Goal: Task Accomplishment & Management: Manage account settings

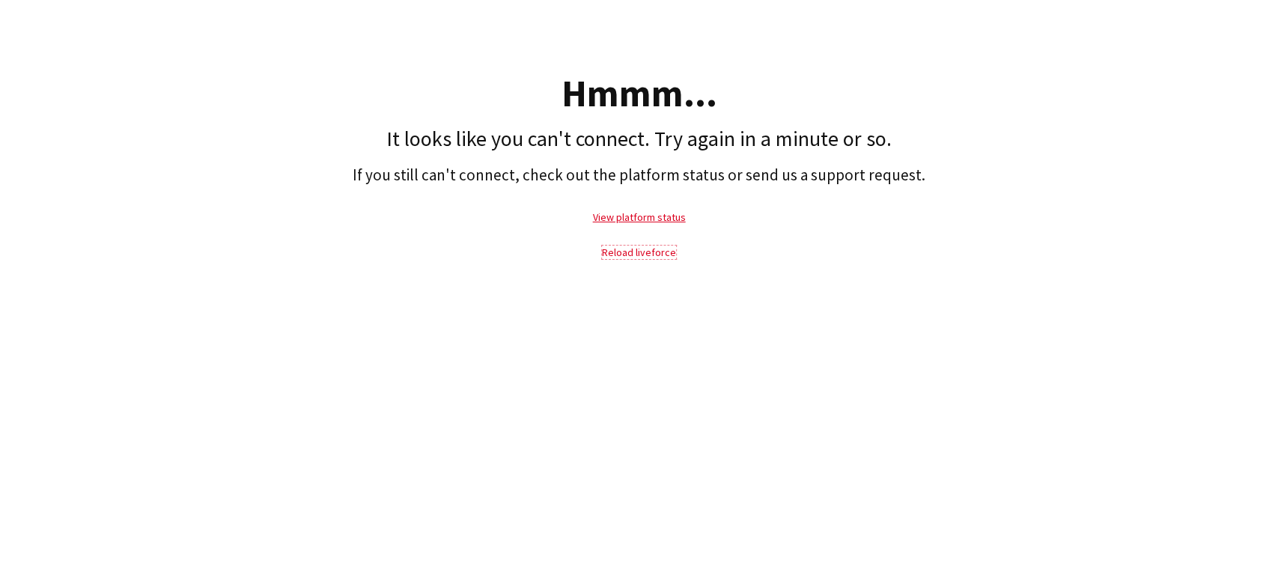
click at [655, 252] on link "Reload liveforce" at bounding box center [639, 252] width 74 height 13
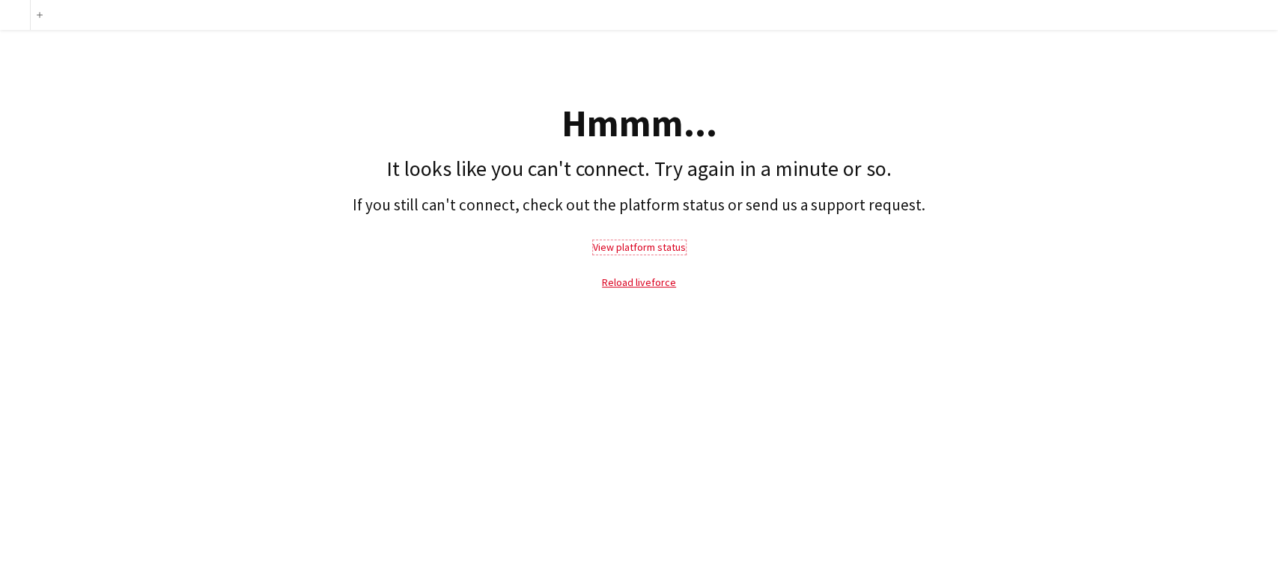
click at [638, 246] on link "View platform status" at bounding box center [639, 246] width 93 height 13
click at [639, 286] on link "Reload liveforce" at bounding box center [639, 281] width 74 height 13
click at [641, 283] on link "Reload liveforce" at bounding box center [639, 281] width 74 height 13
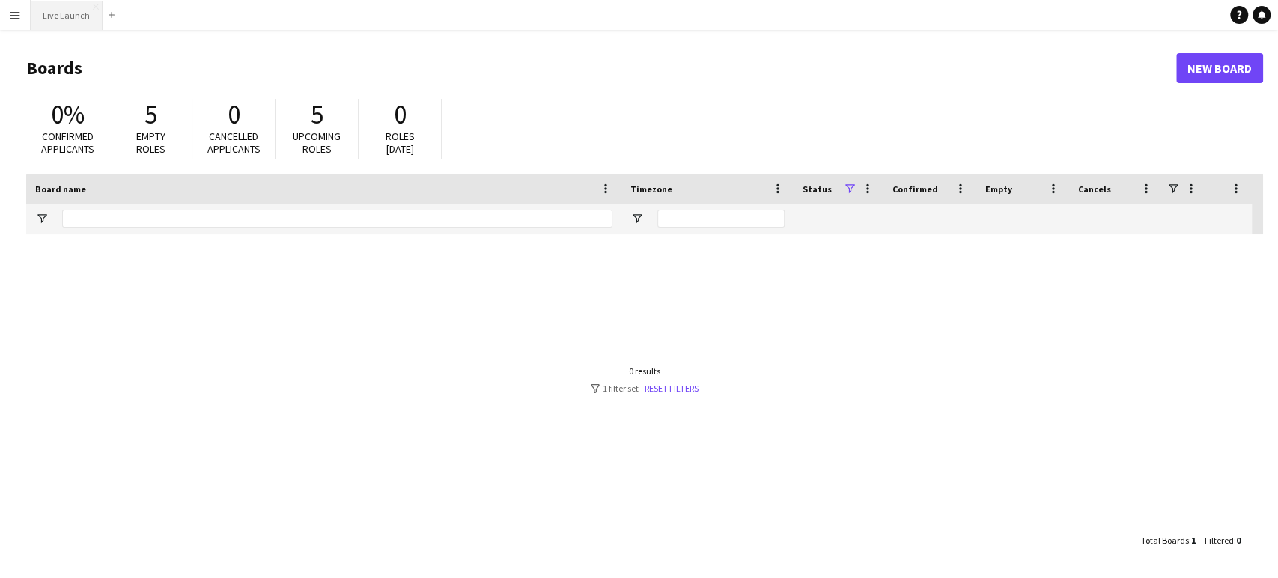
click at [73, 20] on button "Live Launch Close" at bounding box center [67, 15] width 72 height 29
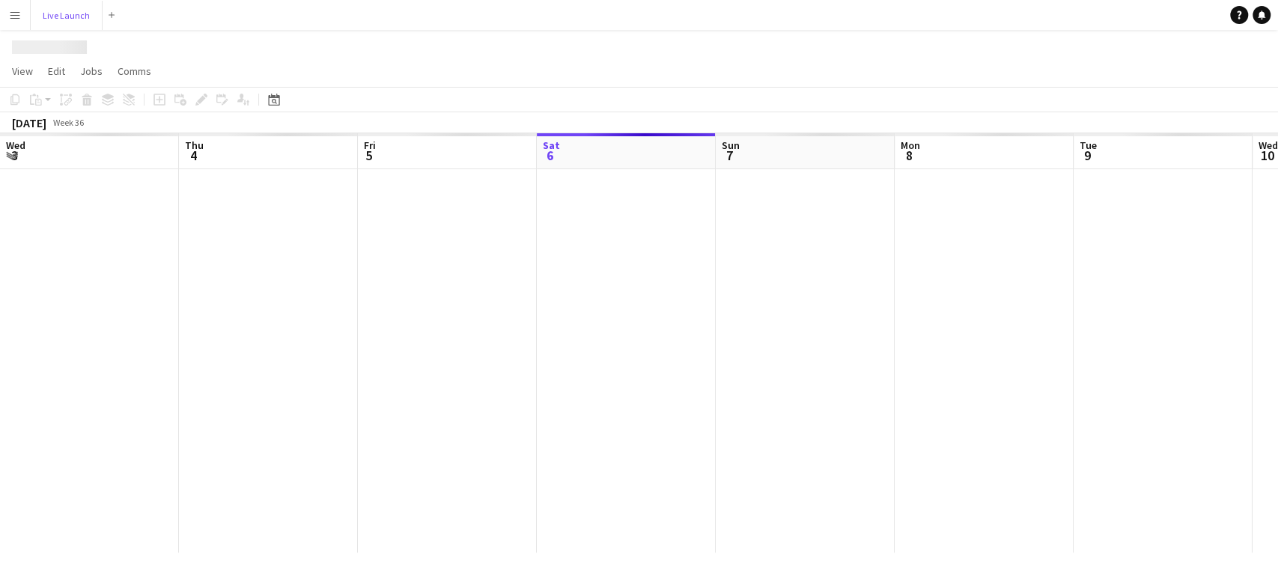
scroll to position [0, 358]
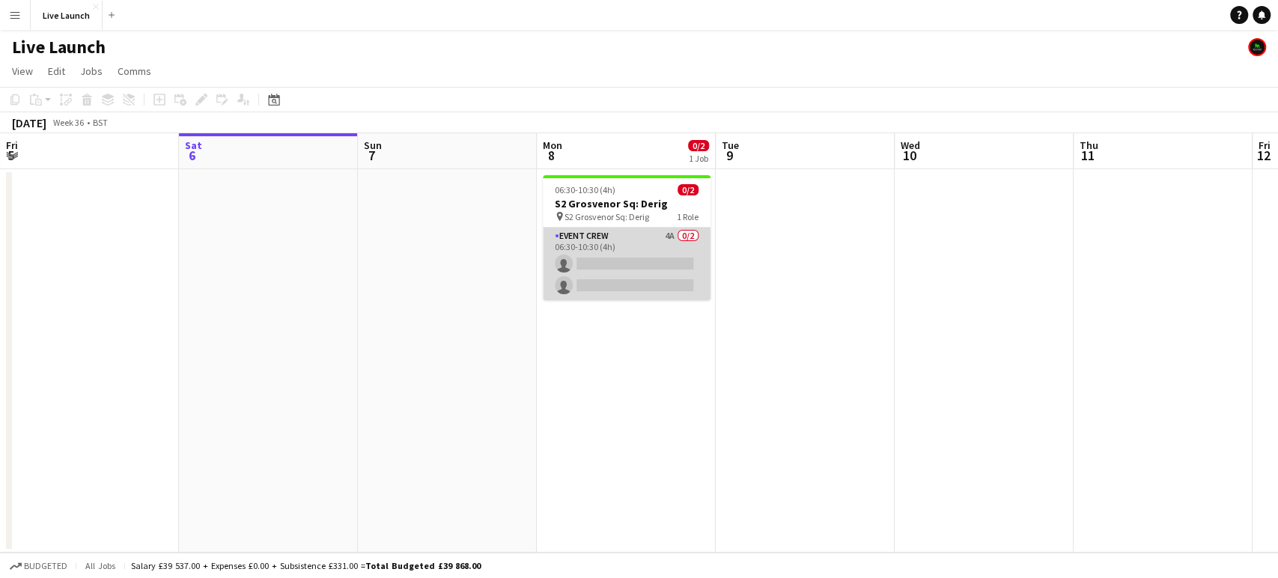
click at [656, 268] on app-card-role "Event Crew 4A 0/2 06:30-10:30 (4h) single-neutral-actions single-neutral-actions" at bounding box center [627, 264] width 168 height 73
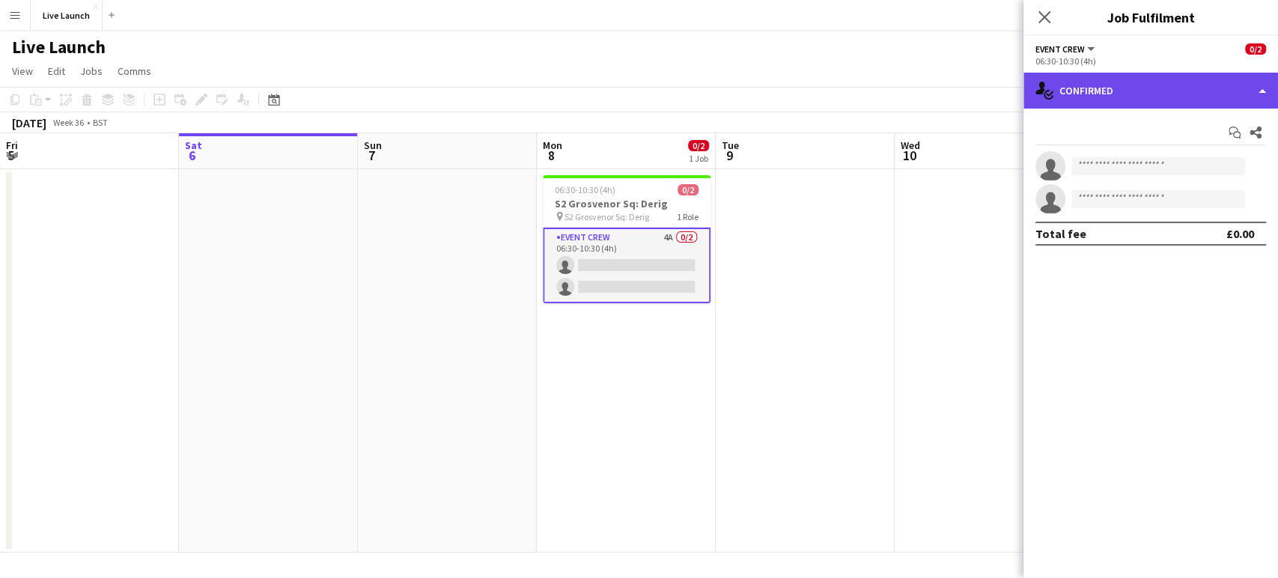
click at [1132, 82] on div "single-neutral-actions-check-2 Confirmed" at bounding box center [1150, 91] width 254 height 36
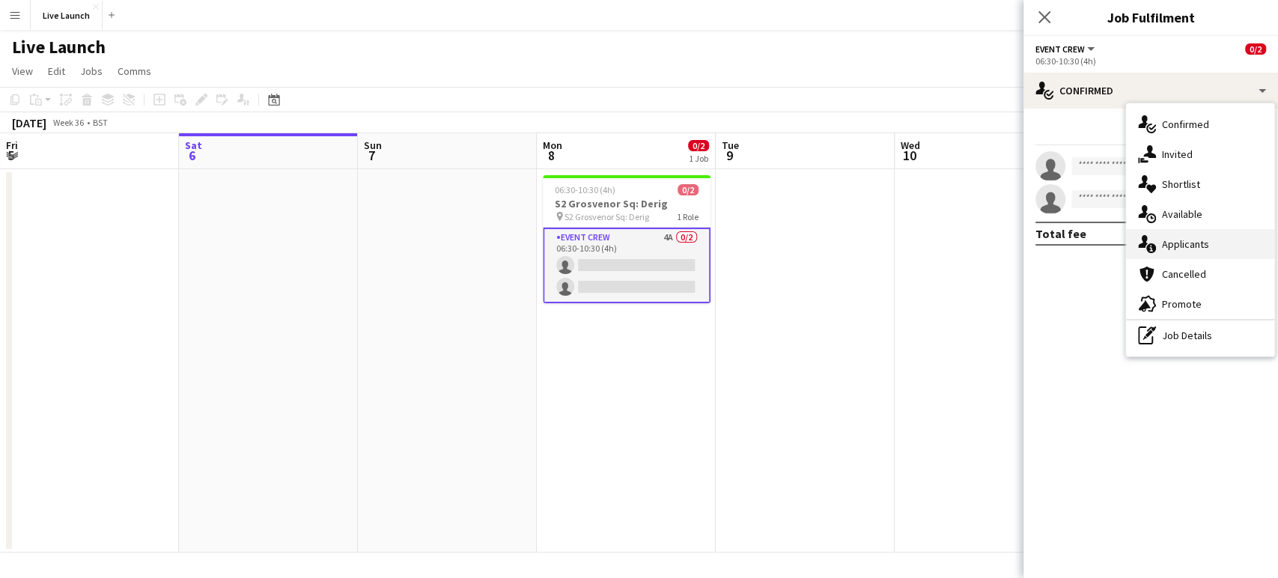
click at [1203, 246] on span "Applicants" at bounding box center [1185, 243] width 47 height 13
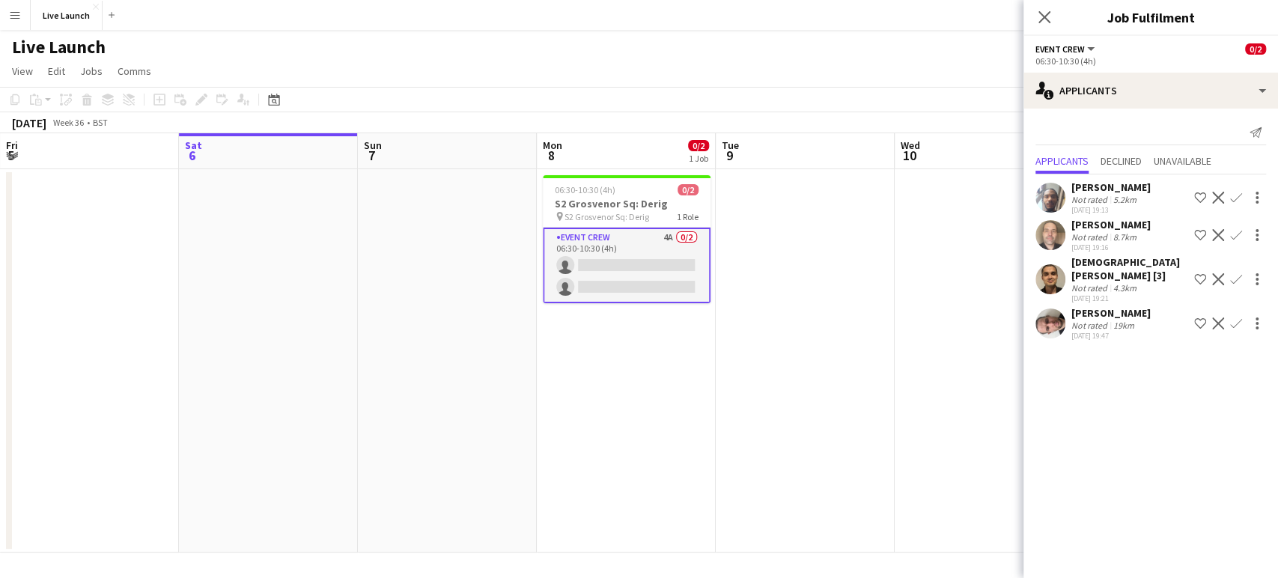
click at [1235, 273] on app-icon "Confirm" at bounding box center [1236, 279] width 12 height 12
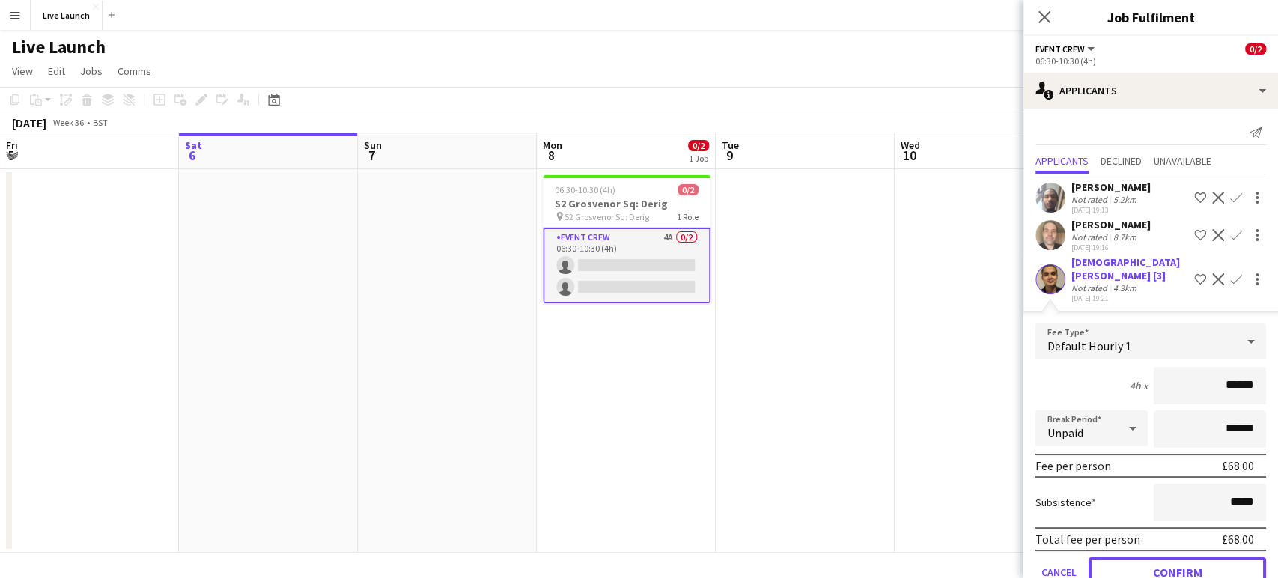
click at [1192, 557] on button "Confirm" at bounding box center [1176, 572] width 177 height 30
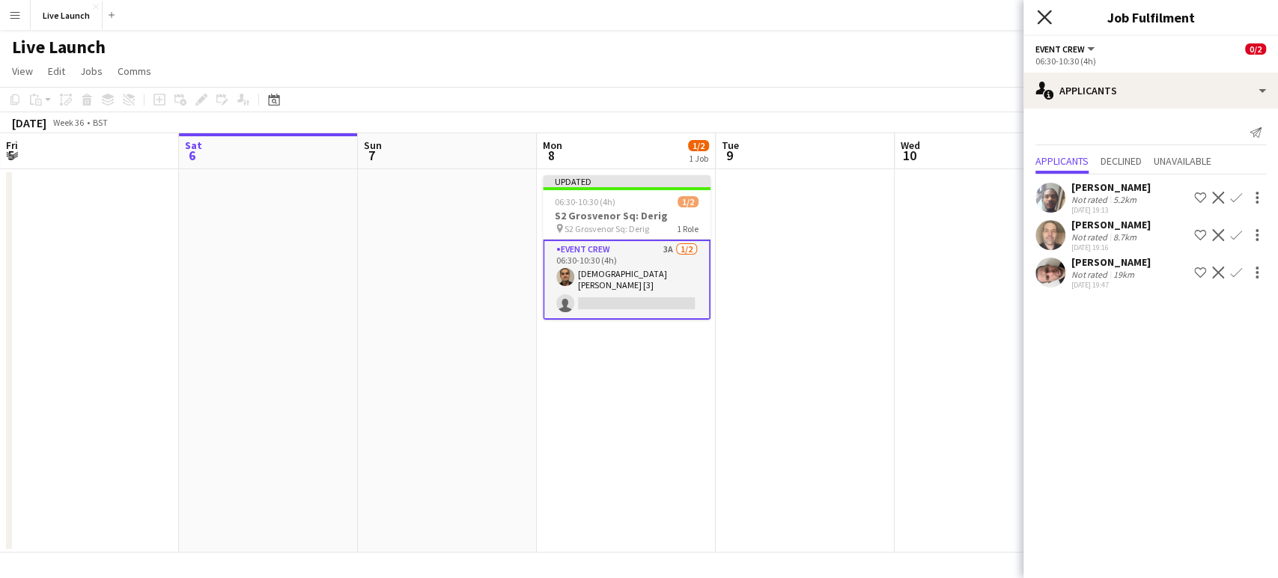
click at [1046, 19] on icon at bounding box center [1044, 17] width 14 height 14
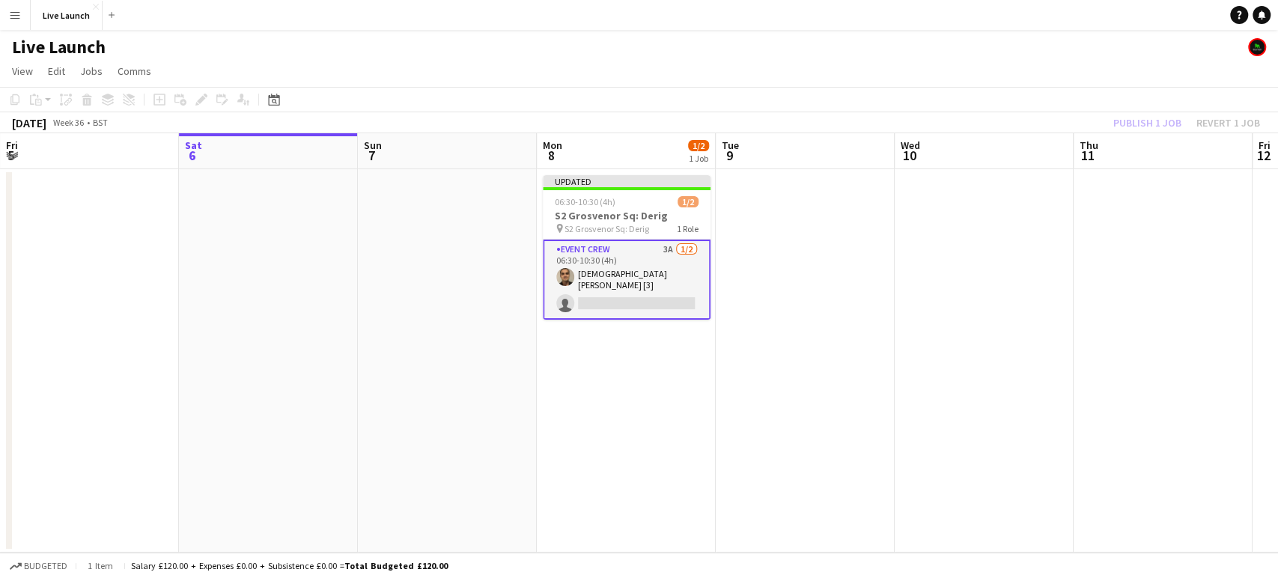
click at [1018, 88] on app-toolbar "Copy Paste Paste Ctrl+V Paste with crew Ctrl+Shift+V Paste linked Job [GEOGRAPH…" at bounding box center [639, 99] width 1278 height 25
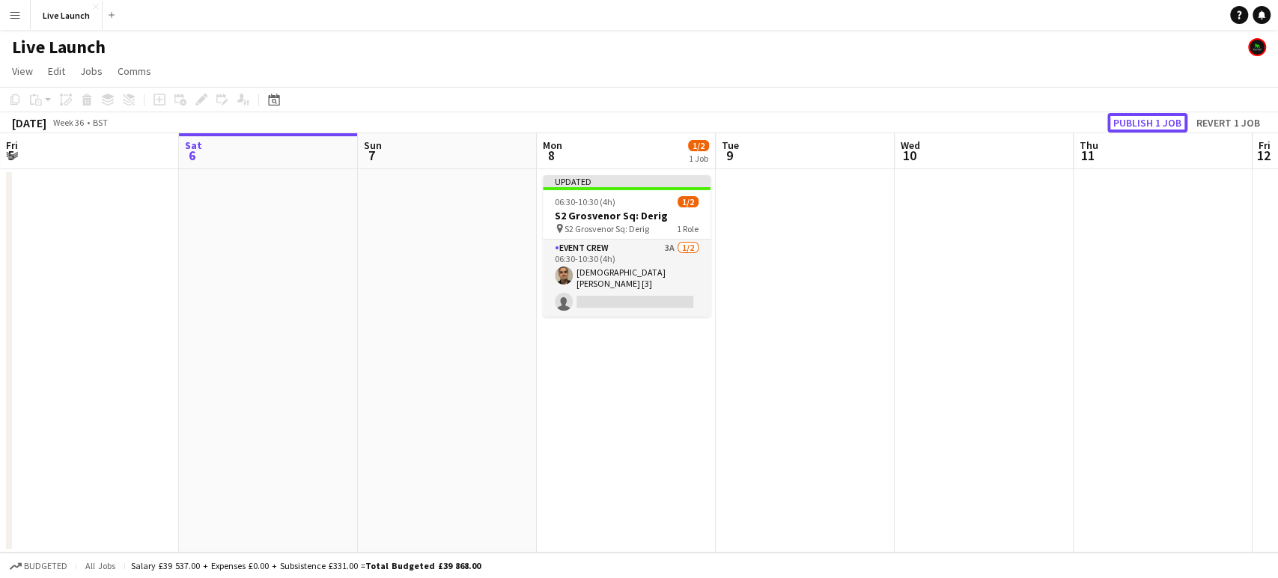
click at [1129, 124] on button "Publish 1 job" at bounding box center [1147, 122] width 80 height 19
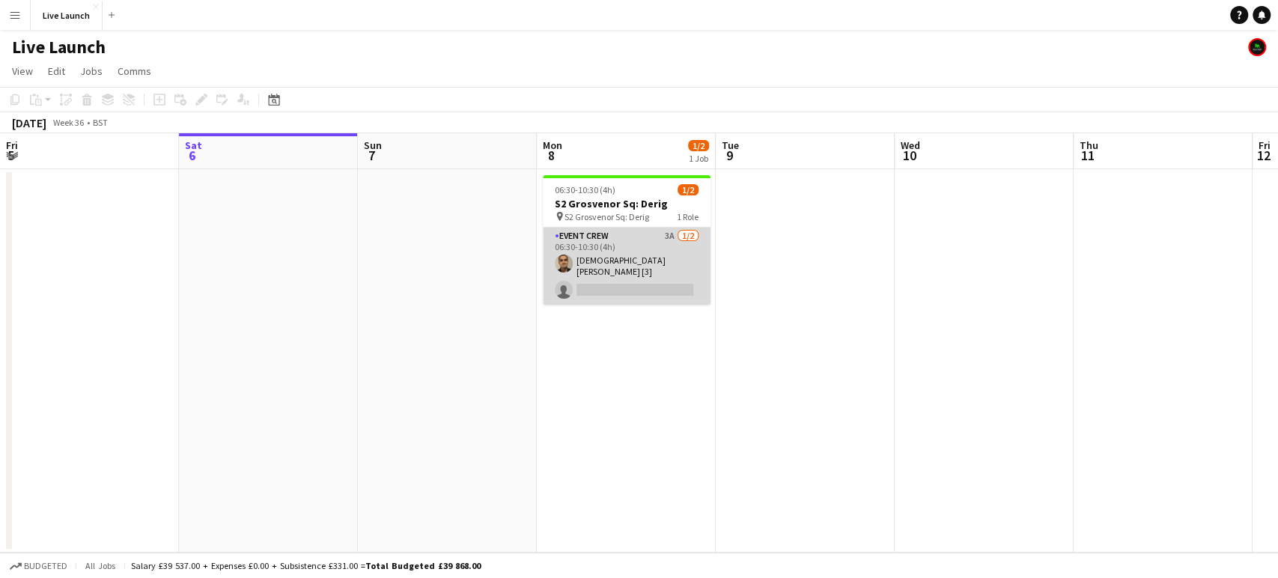
click at [674, 274] on app-card-role "Event Crew 3A [DATE] 06:30-10:30 (4h) [DEMOGRAPHIC_DATA][PERSON_NAME] [3] singl…" at bounding box center [627, 266] width 168 height 77
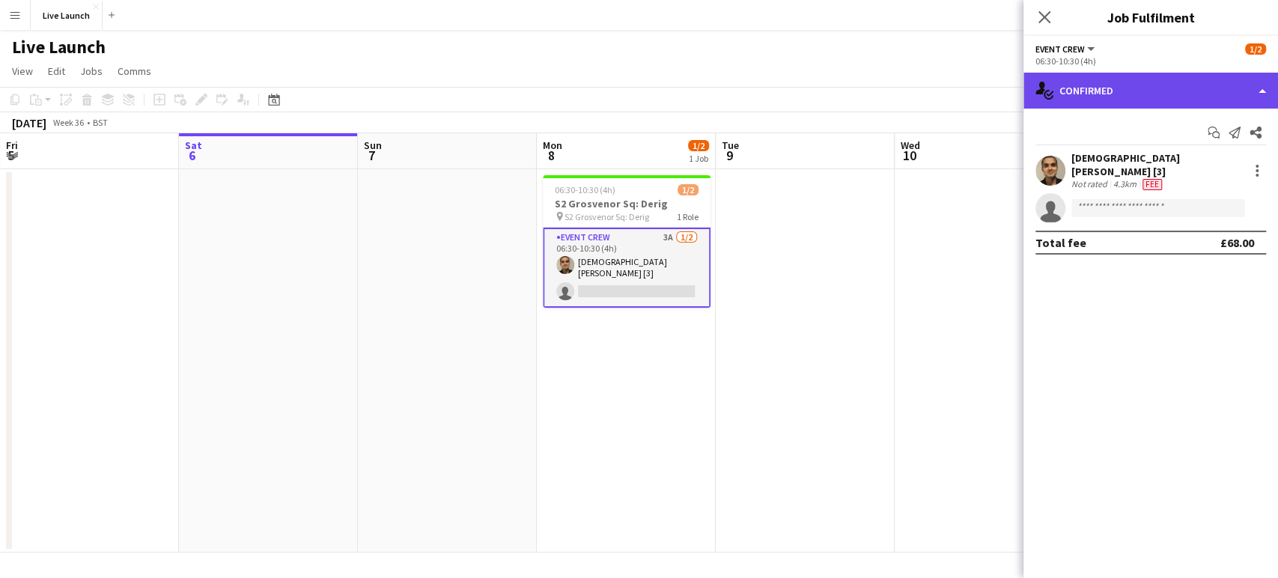
click at [1198, 82] on div "single-neutral-actions-check-2 Confirmed" at bounding box center [1150, 91] width 254 height 36
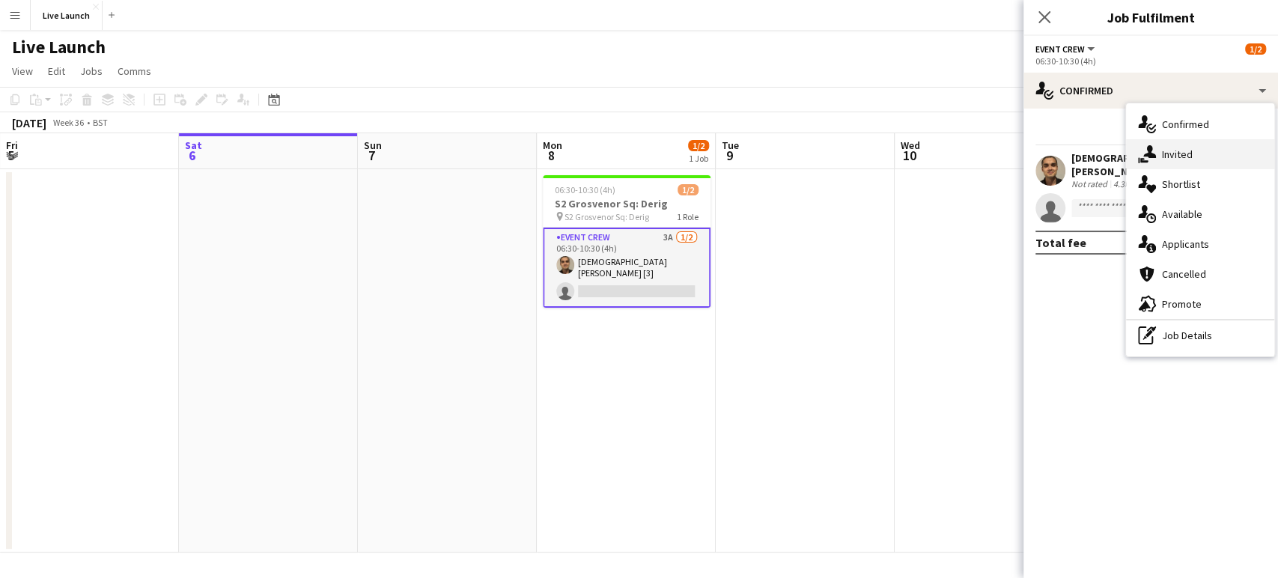
click at [1197, 148] on div "single-neutral-actions-share-1 Invited" at bounding box center [1200, 154] width 148 height 30
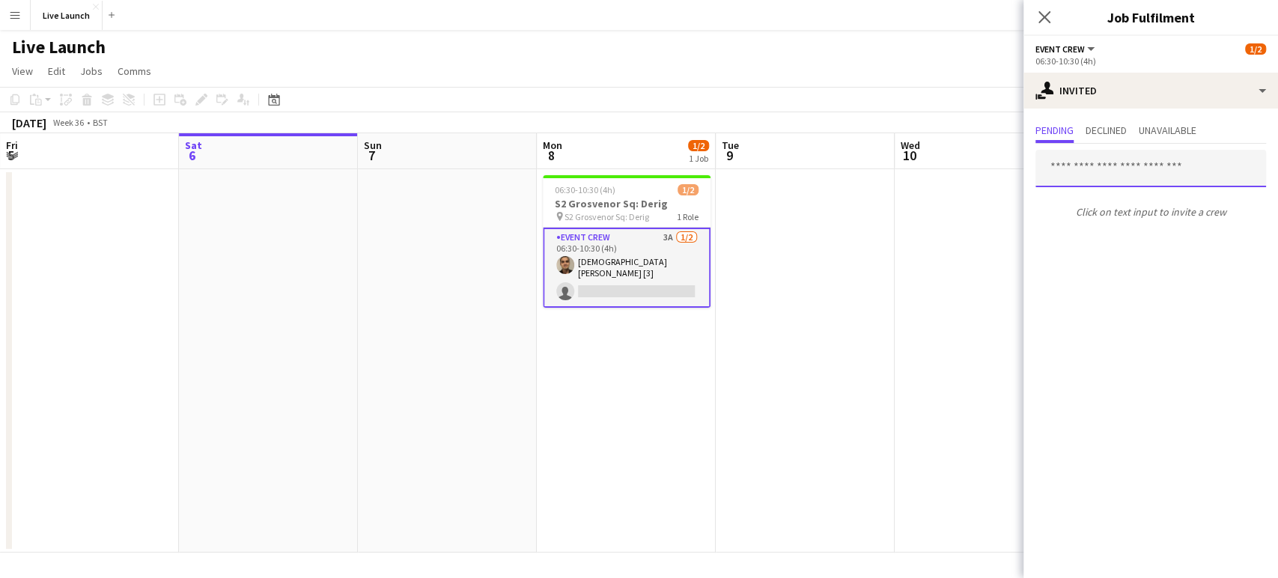
click at [1134, 168] on input "text" at bounding box center [1150, 168] width 231 height 37
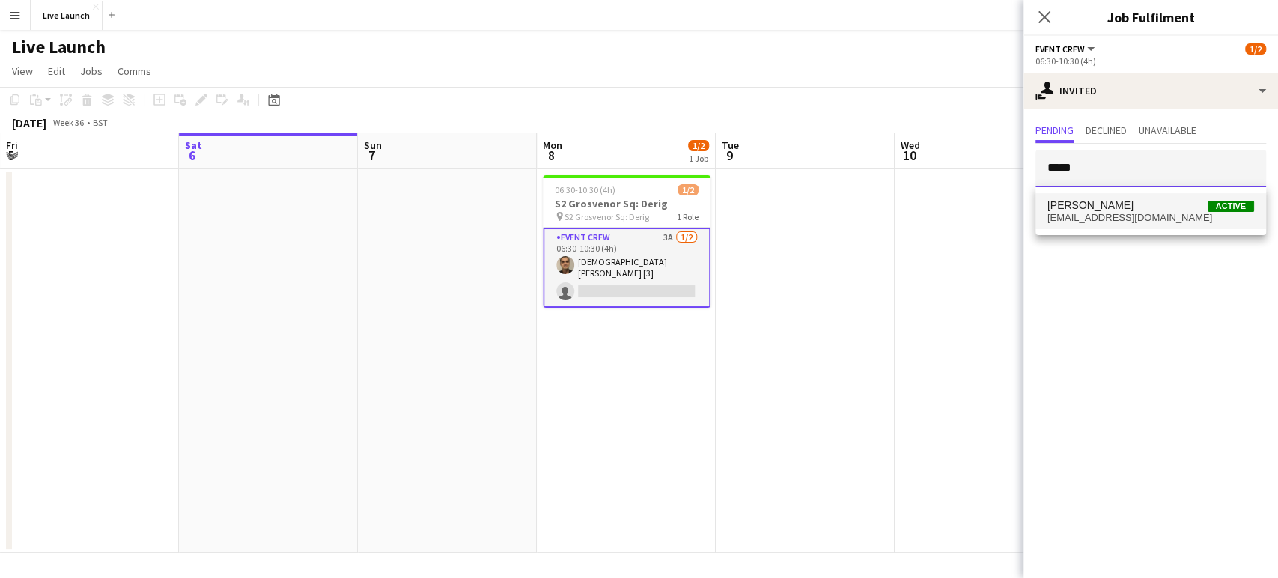
type input "*****"
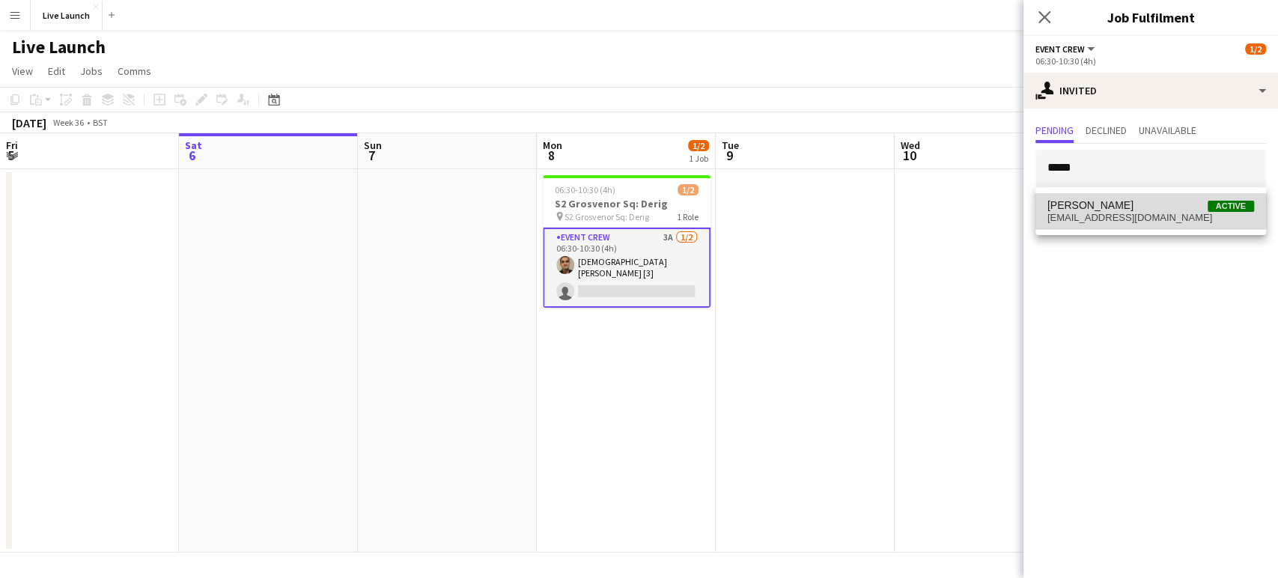
click at [1145, 206] on span "[PERSON_NAME] Active" at bounding box center [1150, 205] width 207 height 13
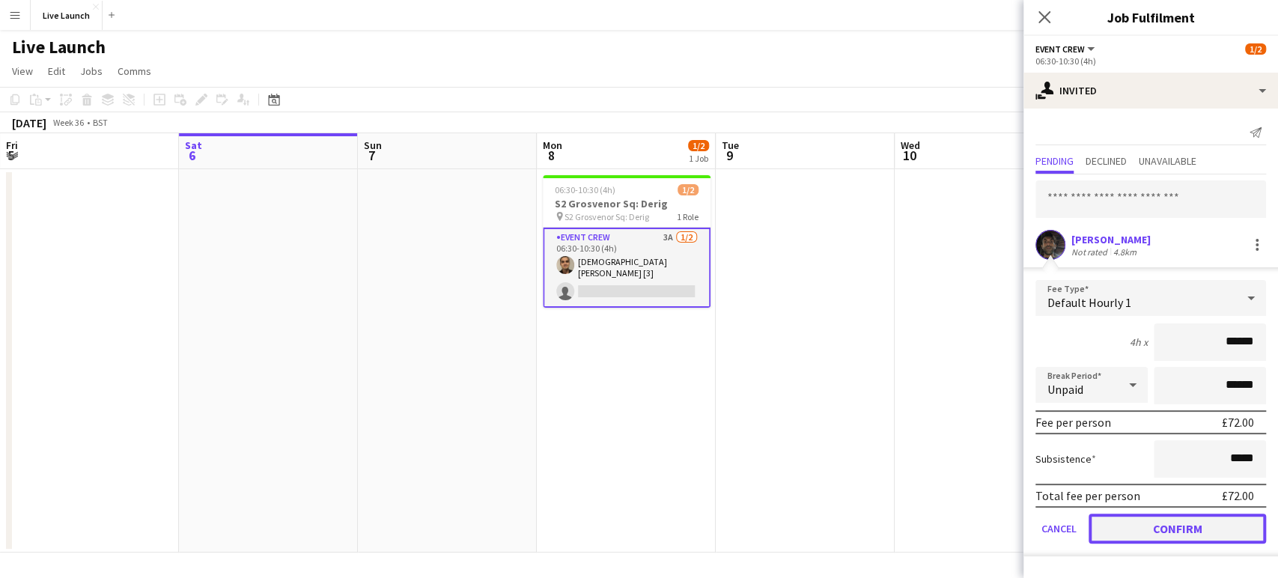
click at [1141, 520] on button "Confirm" at bounding box center [1176, 528] width 177 height 30
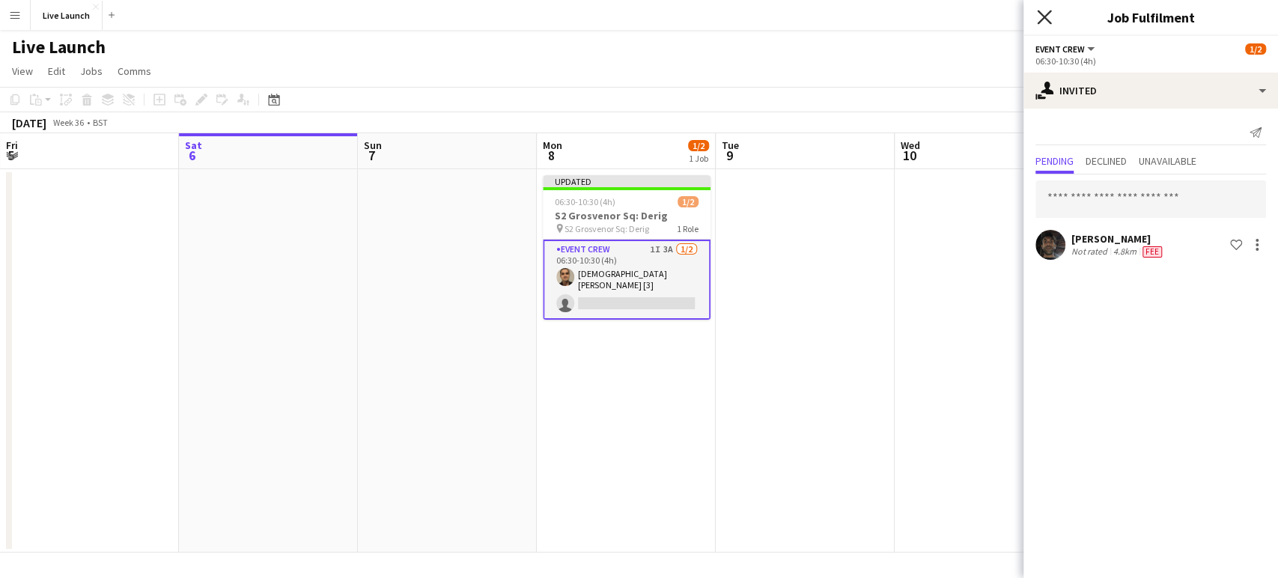
click at [1042, 16] on icon at bounding box center [1044, 17] width 14 height 14
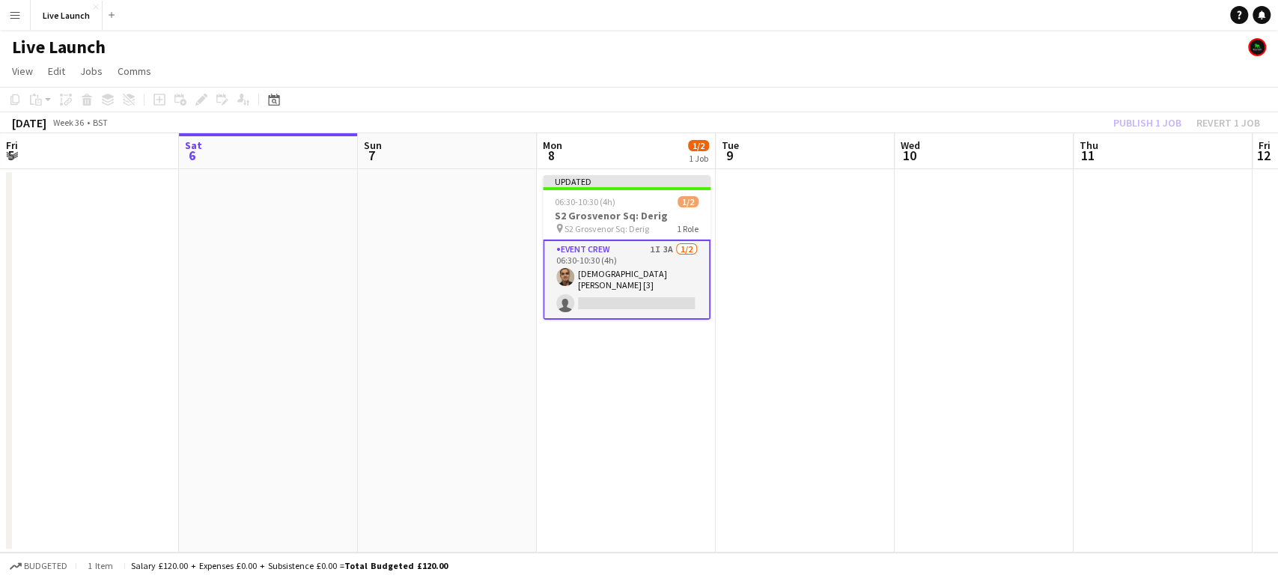
click at [1002, 46] on div "Live Launch" at bounding box center [639, 44] width 1278 height 28
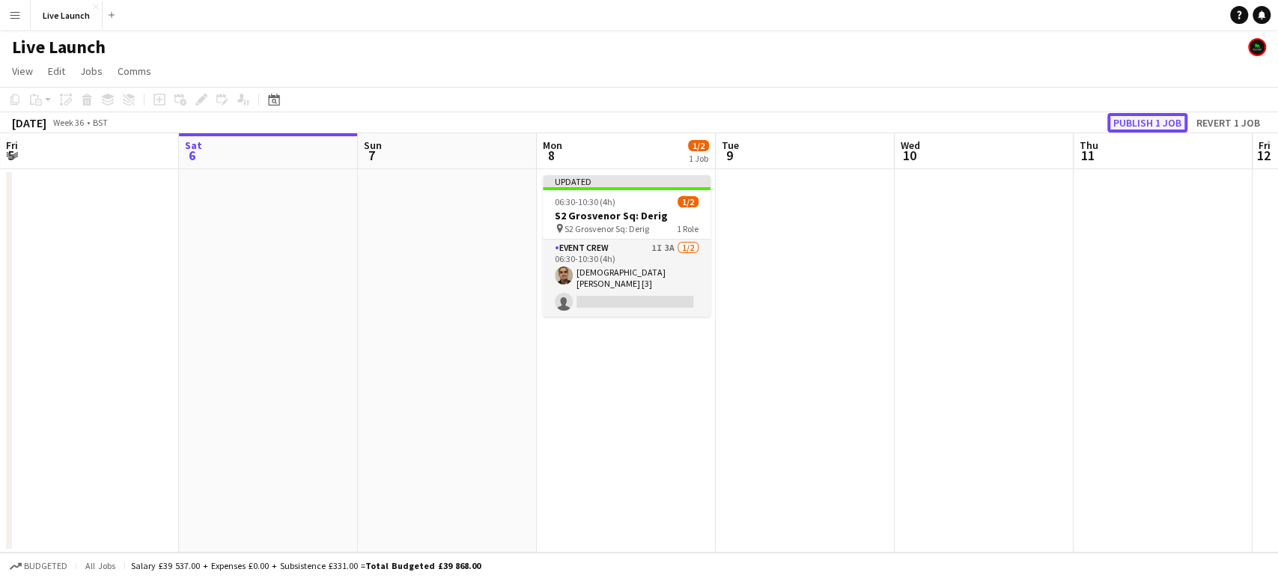
click at [1138, 118] on button "Publish 1 job" at bounding box center [1147, 122] width 80 height 19
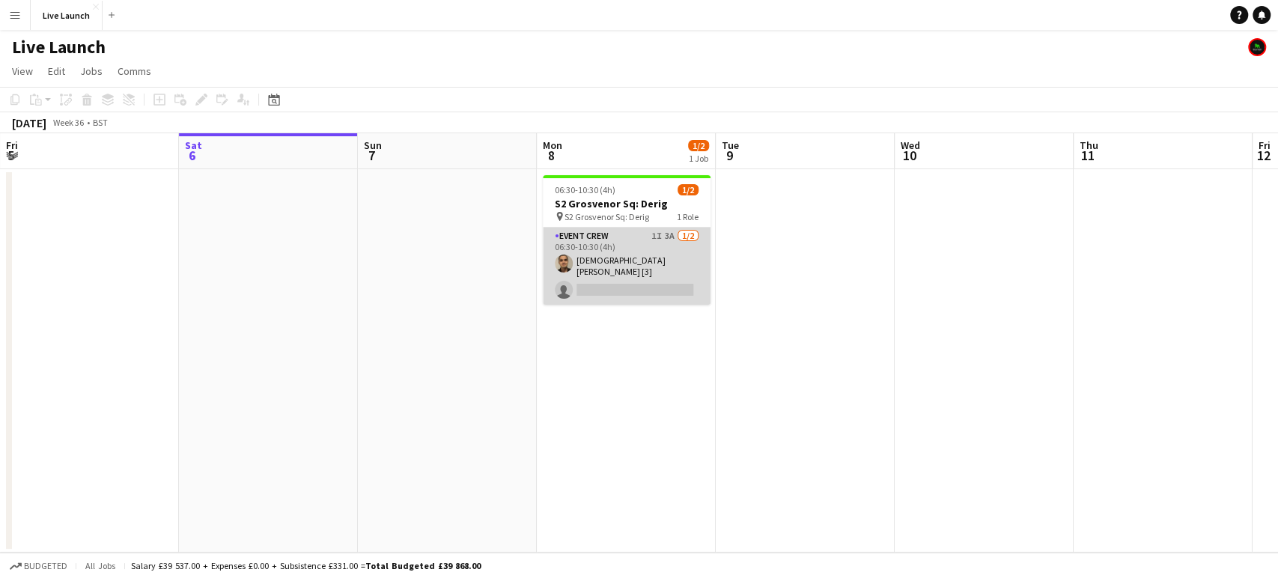
click at [664, 262] on app-card-role "Event Crew 1I 3A [DATE] 06:30-10:30 (4h) [DEMOGRAPHIC_DATA][PERSON_NAME] [3] si…" at bounding box center [627, 266] width 168 height 77
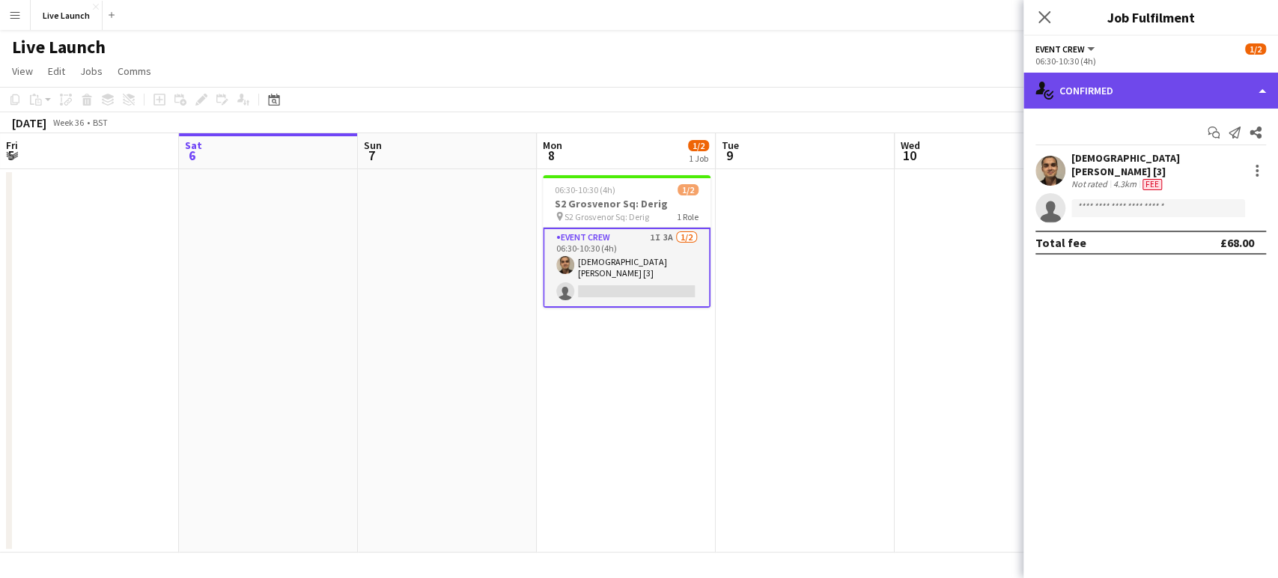
click at [1108, 94] on div "single-neutral-actions-check-2 Confirmed" at bounding box center [1150, 91] width 254 height 36
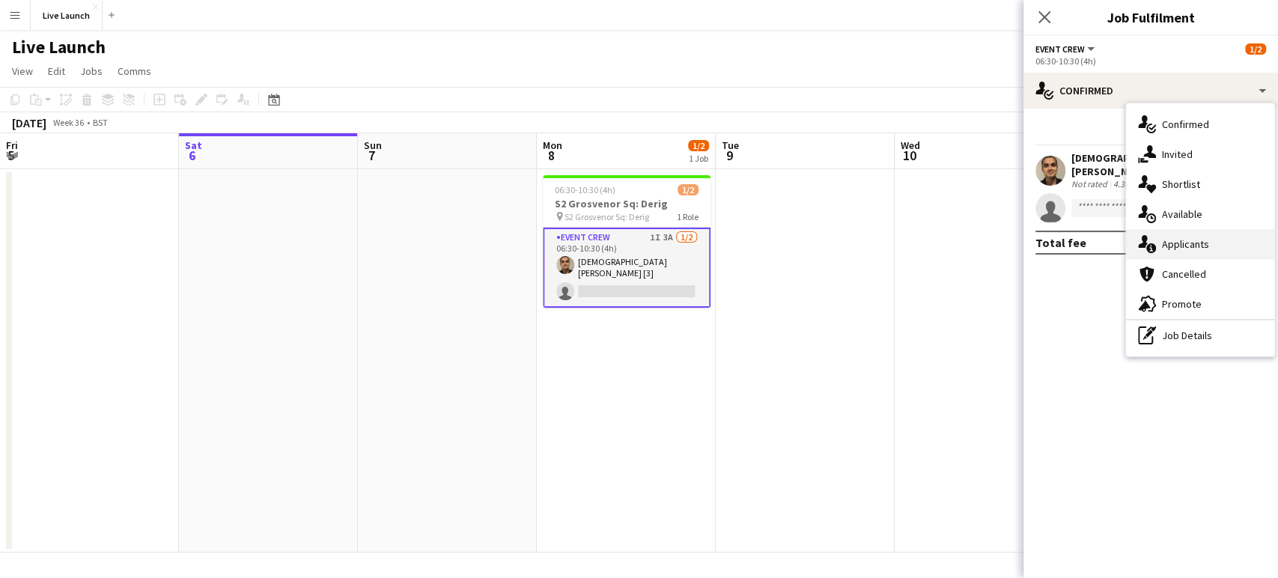
click at [1183, 242] on span "Applicants" at bounding box center [1185, 243] width 47 height 13
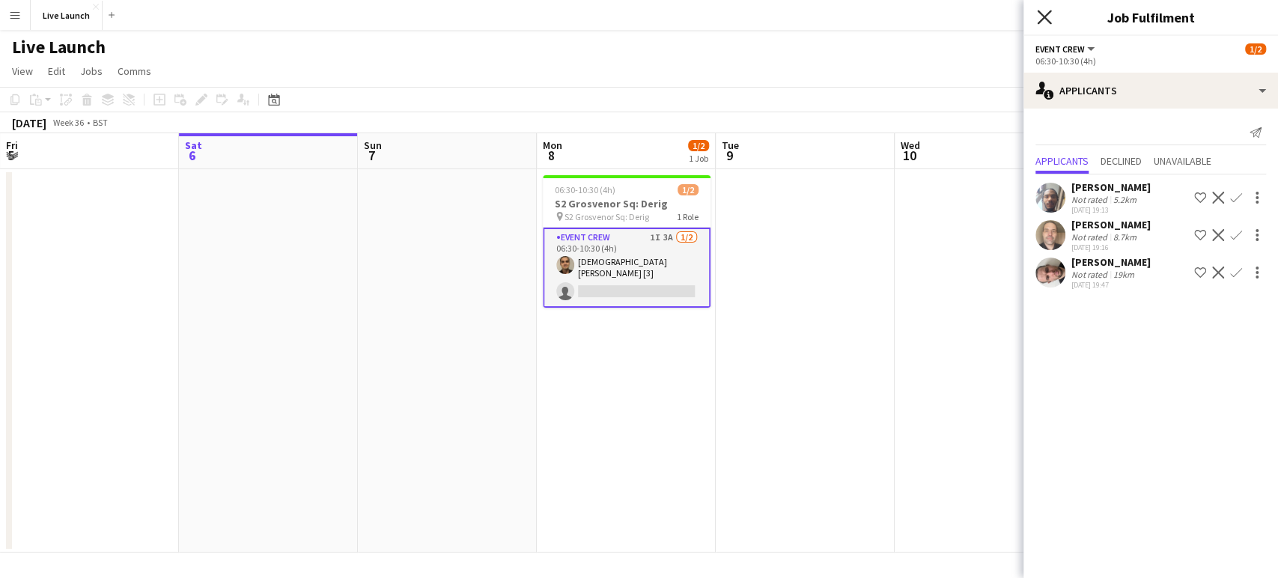
click at [1046, 15] on icon at bounding box center [1044, 17] width 14 height 14
